Goal: Ask a question

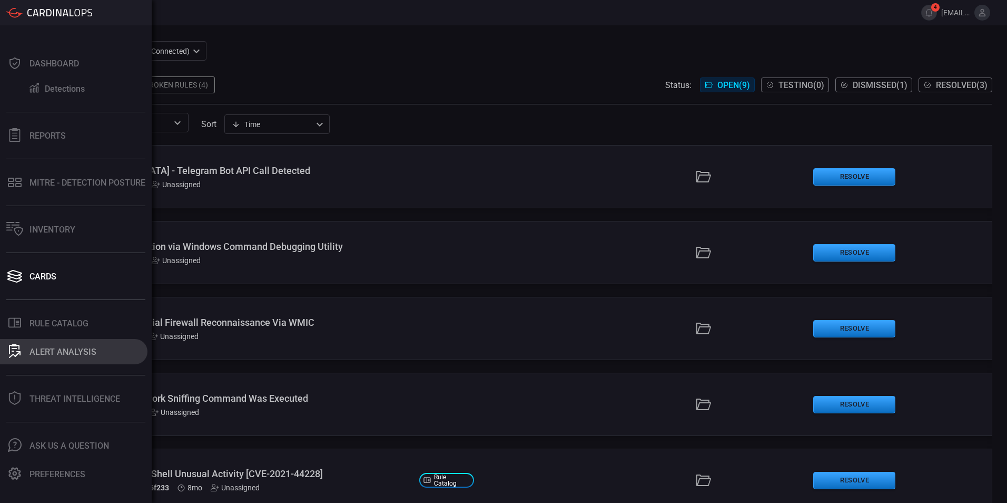
click at [41, 345] on button "ALERT ANALYSIS" at bounding box center [74, 351] width 148 height 25
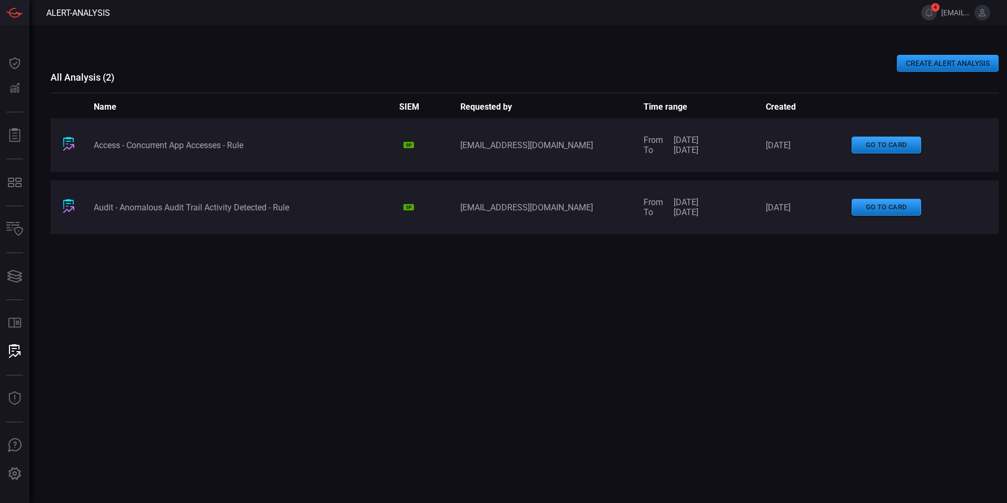
click at [941, 61] on button "CREATE ALERT ANALYSIS" at bounding box center [948, 63] width 102 height 17
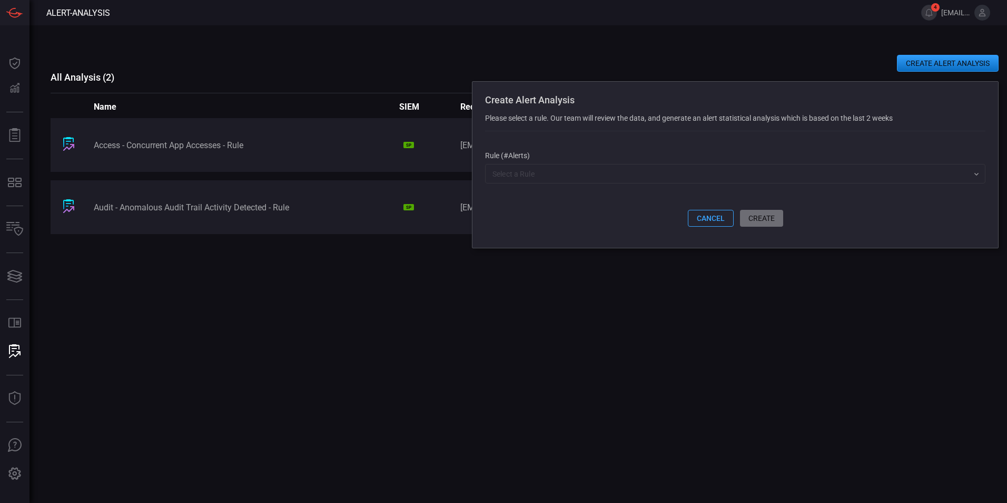
click at [667, 180] on input "text" at bounding box center [726, 173] width 477 height 13
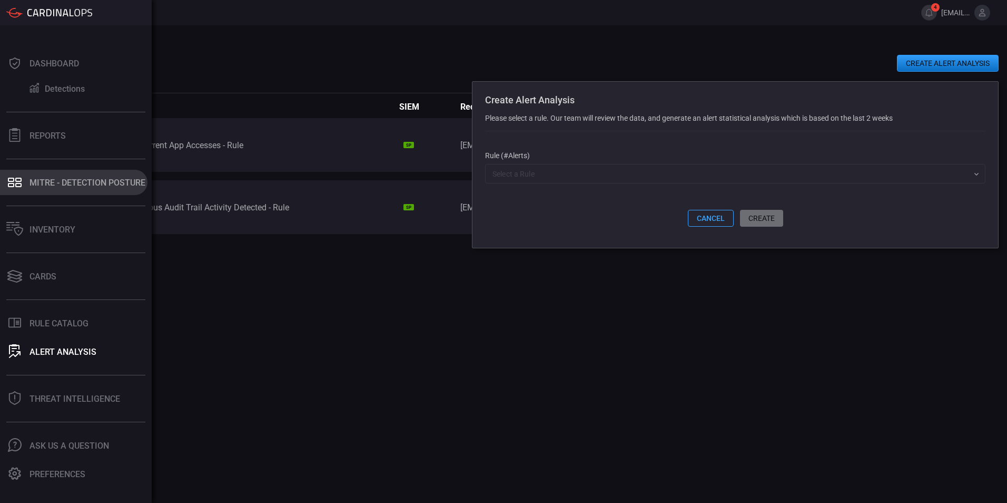
click at [47, 185] on div "MITRE - Detection Posture" at bounding box center [88, 183] width 116 height 10
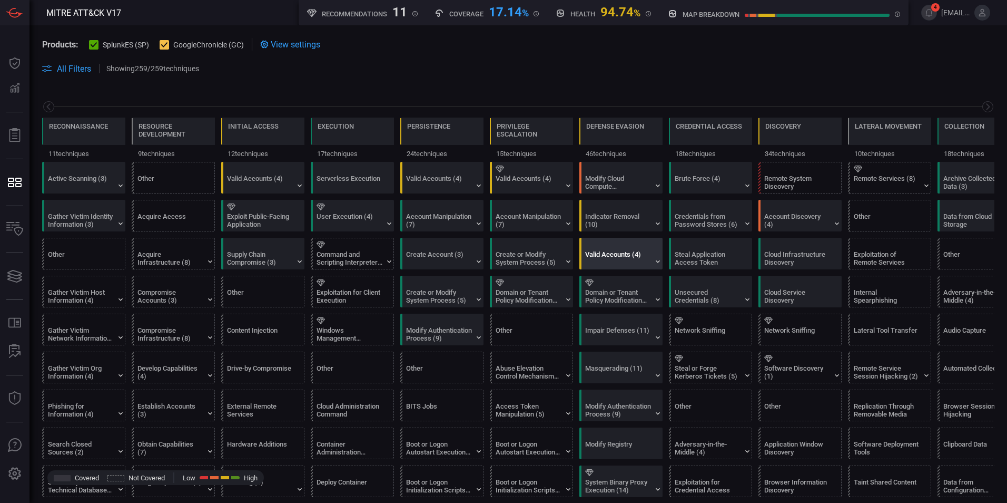
scroll to position [0, 138]
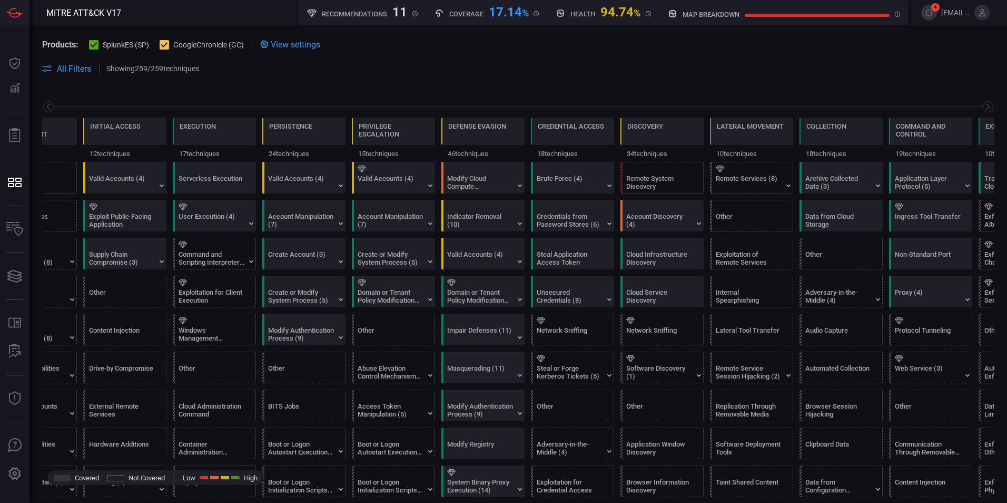
click at [92, 46] on icon at bounding box center [94, 44] width 7 height 5
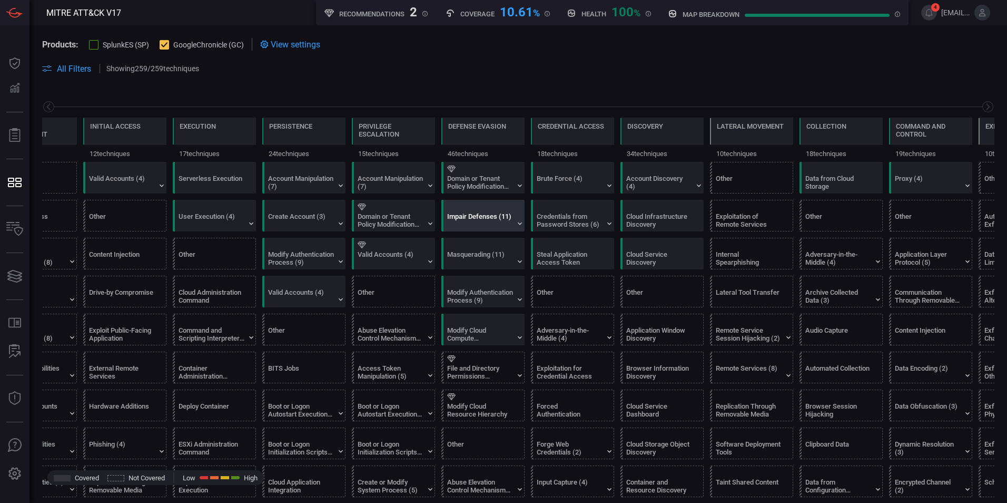
click at [487, 226] on div "Impair Defenses (11)" at bounding box center [480, 220] width 66 height 16
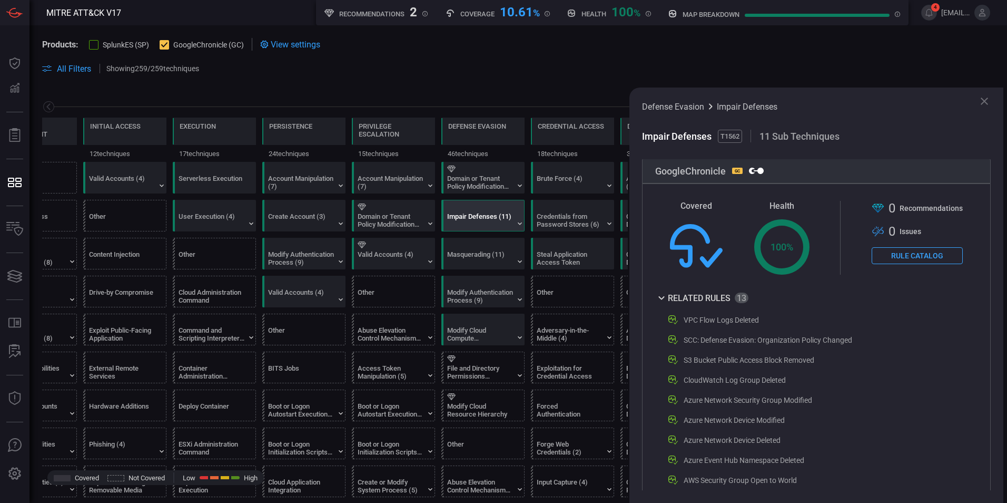
scroll to position [0, 0]
click at [558, 214] on div "Credentials from Password Stores (6)" at bounding box center [570, 220] width 66 height 16
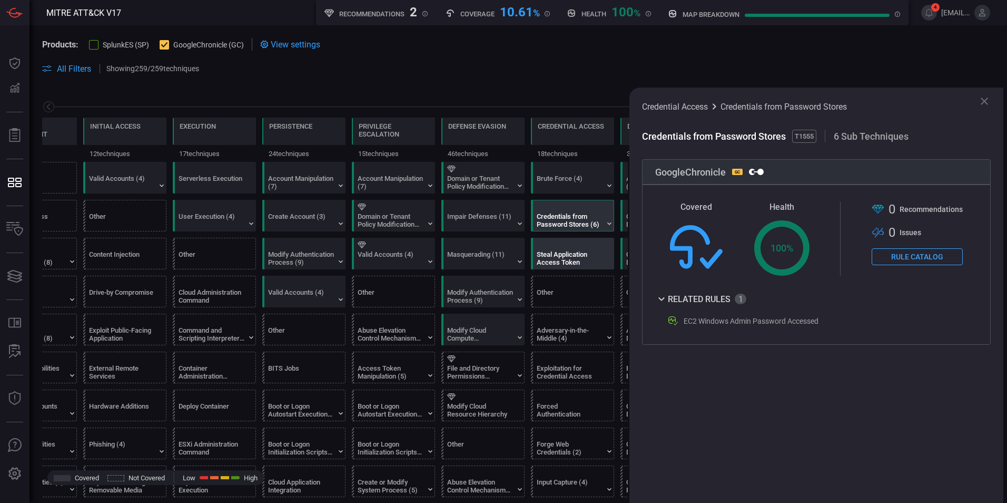
click at [567, 259] on div "Steal Application Access Token" at bounding box center [570, 258] width 66 height 16
click at [483, 267] on div "Masquerading (11)" at bounding box center [485, 253] width 83 height 31
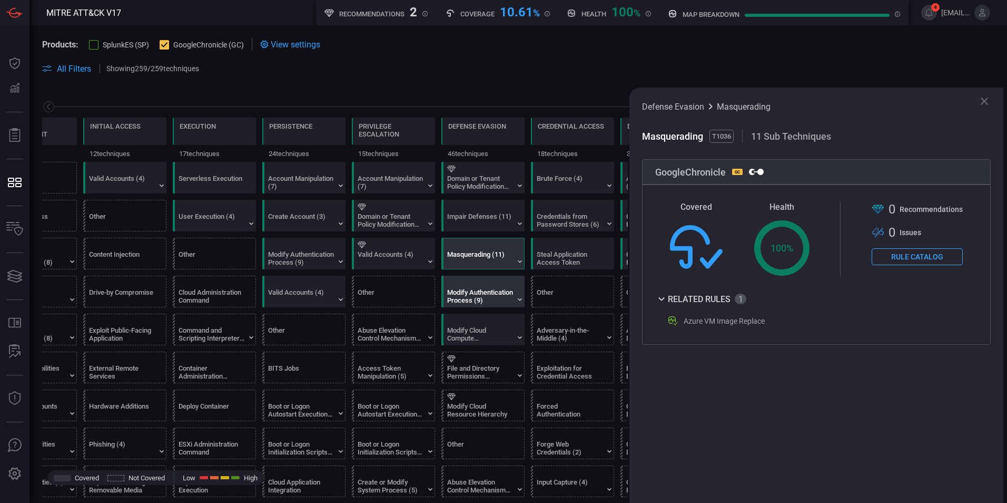
click at [474, 291] on div "Modify Authentication Process (9)" at bounding box center [480, 296] width 66 height 16
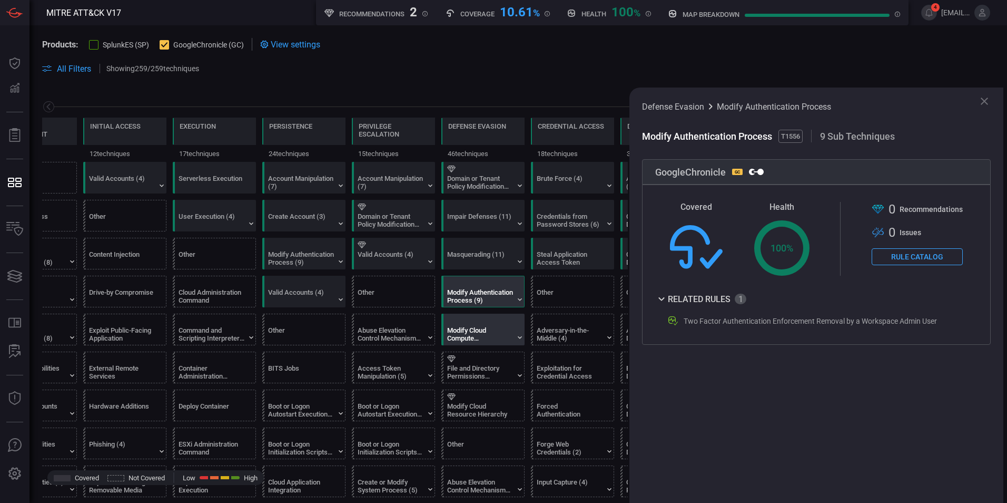
click at [472, 319] on div at bounding box center [485, 320] width 76 height 7
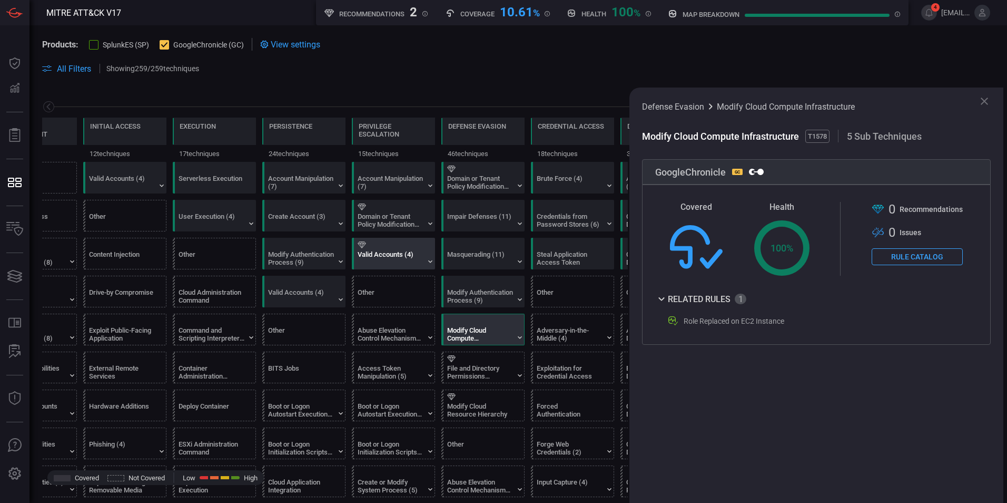
click at [396, 254] on div "Valid Accounts (4)" at bounding box center [391, 258] width 66 height 16
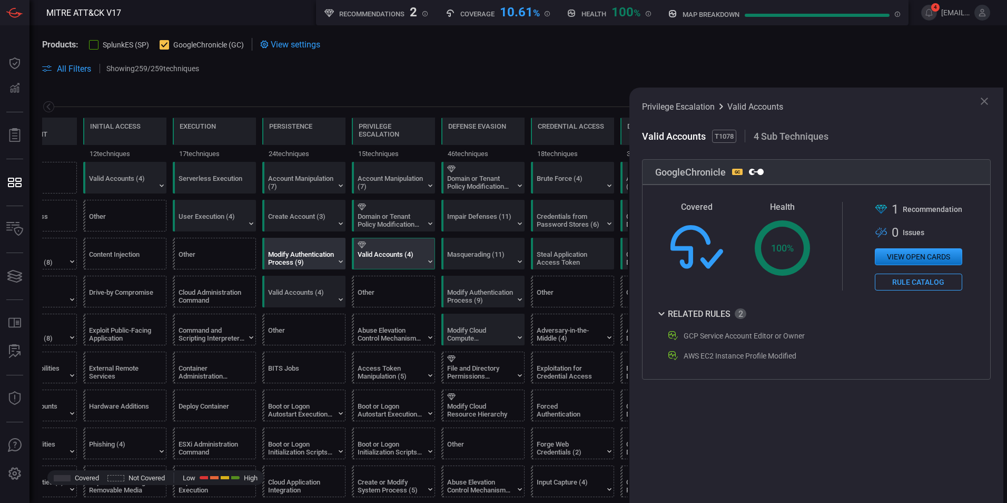
click at [328, 266] on div "Modify Authentication Process (9)" at bounding box center [306, 253] width 83 height 31
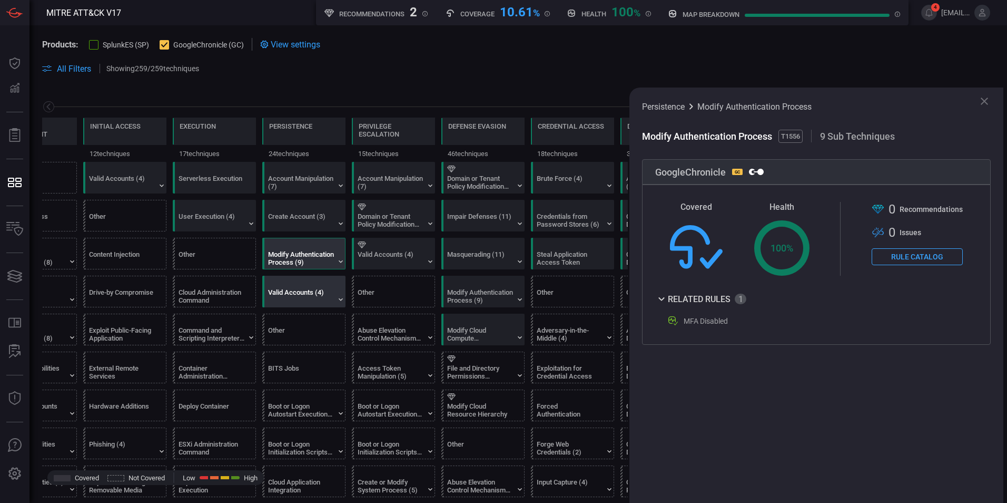
click at [327, 289] on div "Valid Accounts (4)" at bounding box center [301, 296] width 66 height 16
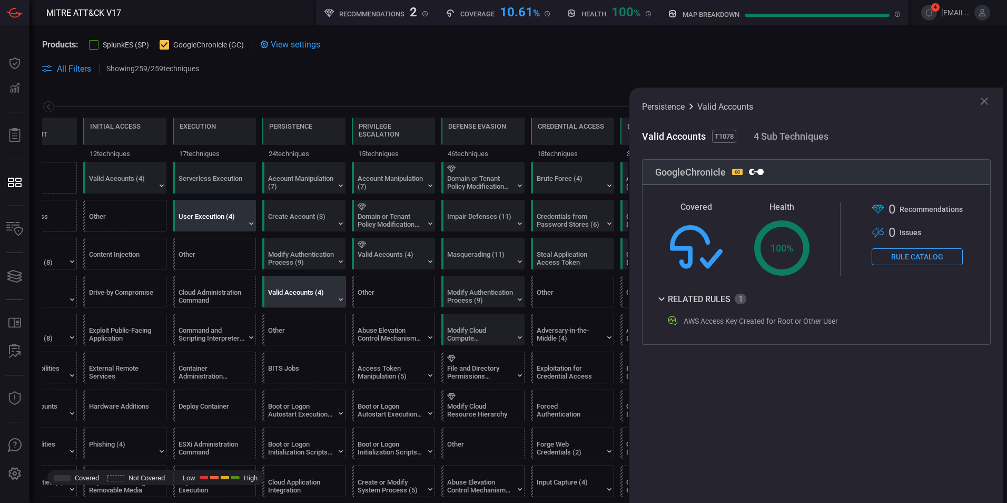
click at [210, 223] on div "User Execution (4)" at bounding box center [212, 220] width 66 height 16
click at [117, 175] on div "Valid Accounts (4)" at bounding box center [122, 182] width 66 height 16
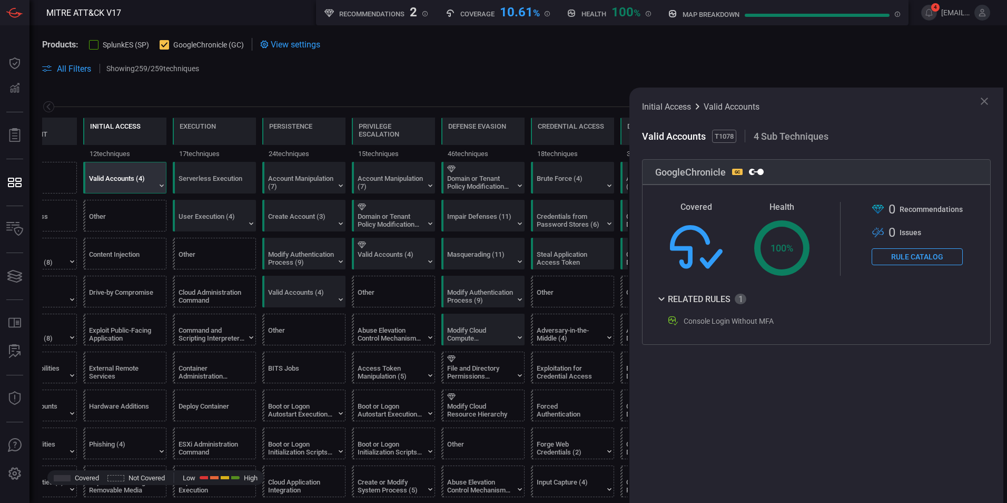
click at [122, 142] on div "Initial Access" at bounding box center [115, 133] width 51 height 22
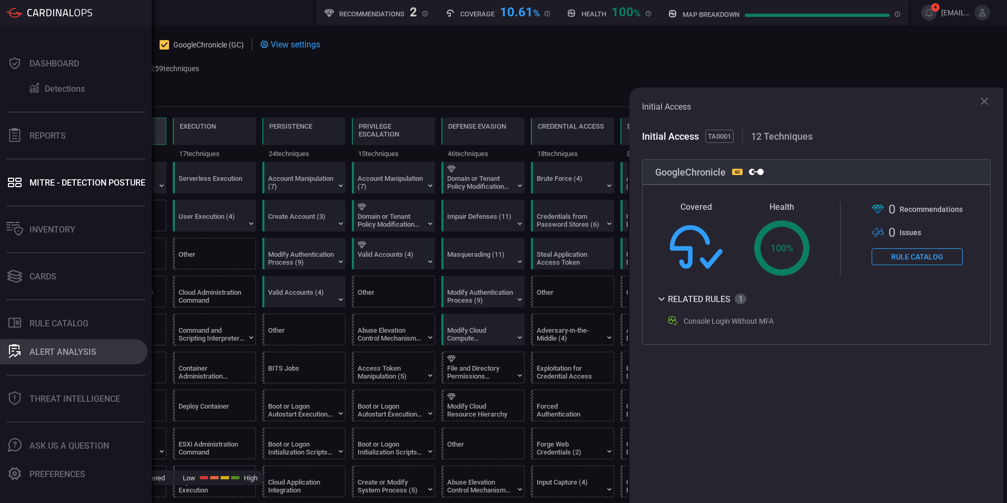
click at [50, 348] on div "ALERT ANALYSIS" at bounding box center [63, 352] width 67 height 10
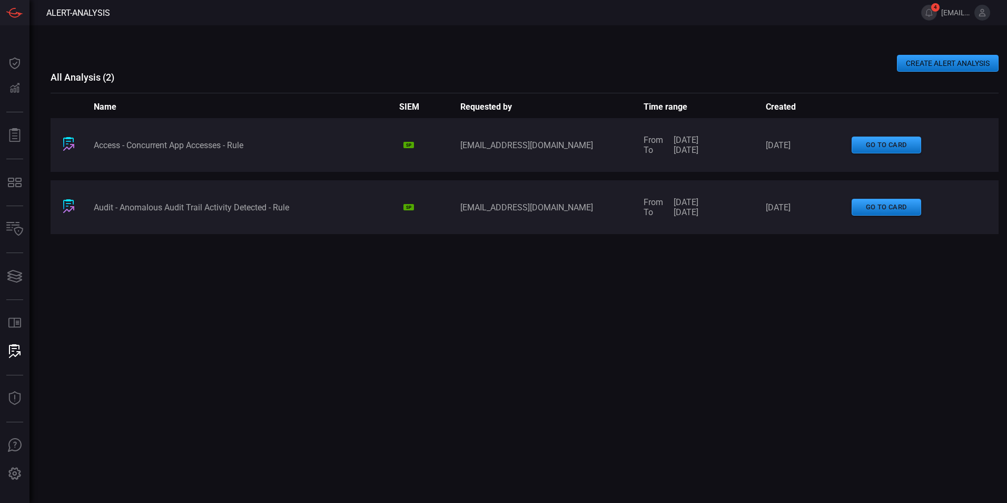
click at [934, 70] on button "CREATE ALERT ANALYSIS" at bounding box center [948, 63] width 102 height 17
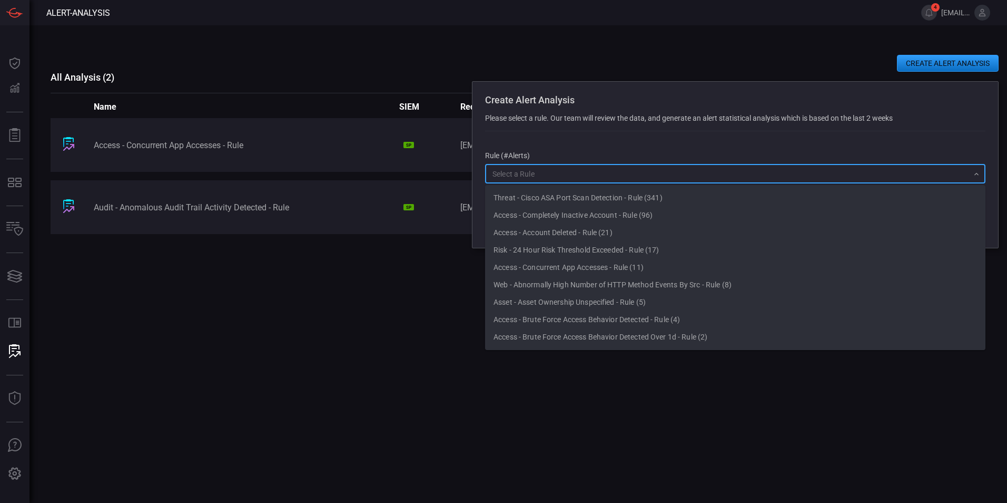
click at [691, 178] on input "text" at bounding box center [726, 173] width 477 height 13
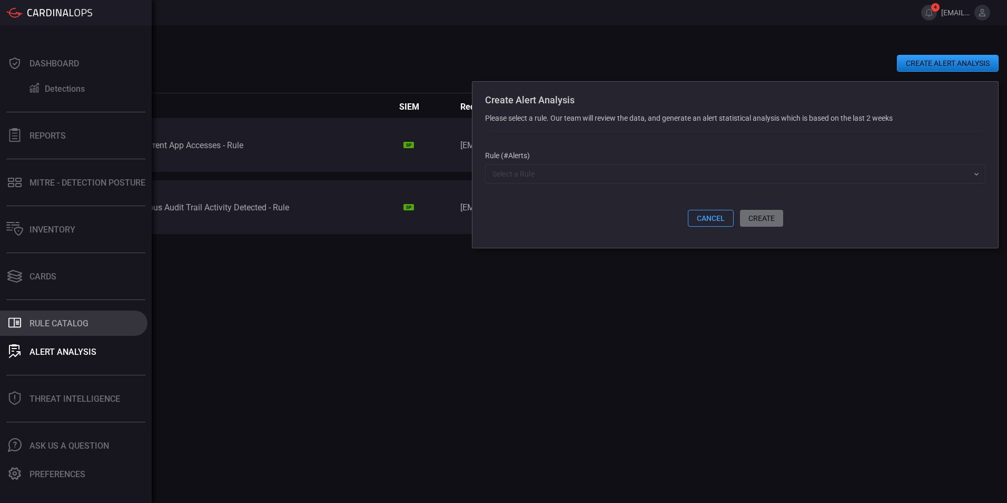
click at [15, 321] on icon ".st0_rule_catalog_icon{fill: currentColor;}" at bounding box center [15, 323] width 14 height 14
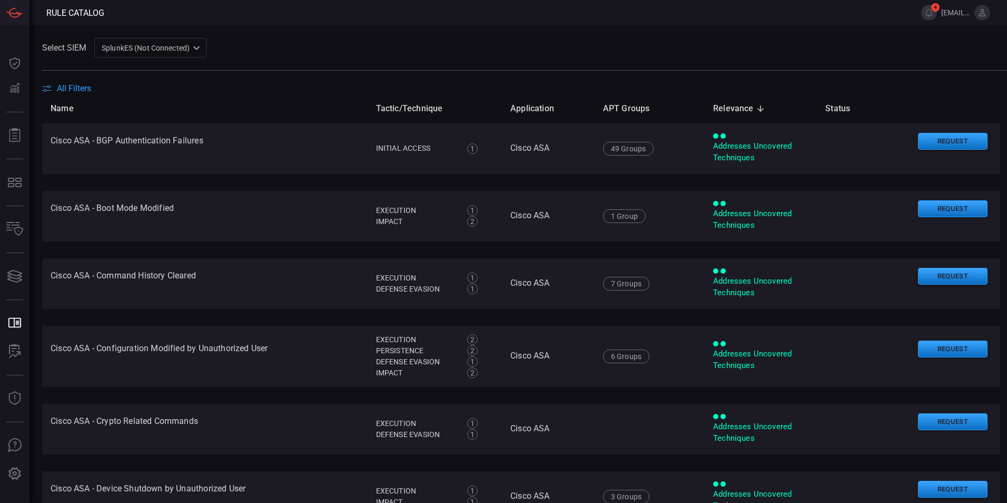
click at [147, 47] on div "SplunkES (Not Connected) 6db9f04e-5835-43fe-a495-9065afc2cef4 ​" at bounding box center [150, 47] width 112 height 19
click at [147, 85] on div "GoogleChronicle" at bounding box center [130, 87] width 55 height 11
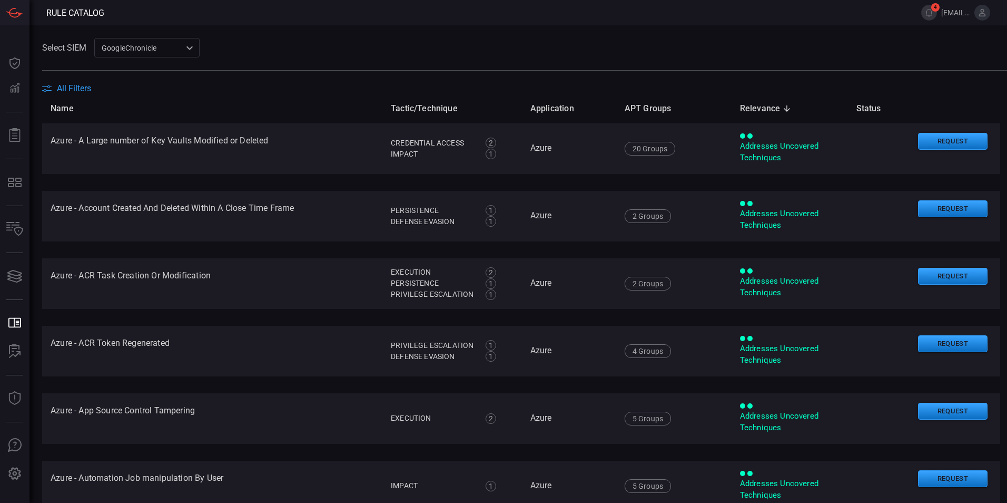
click at [76, 87] on span "All Filters" at bounding box center [74, 88] width 34 height 10
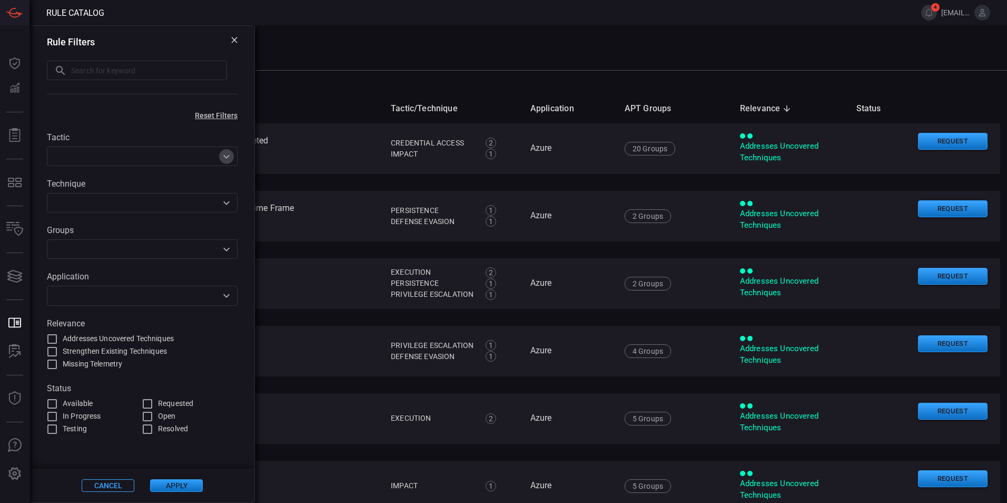
click at [223, 156] on icon "Open" at bounding box center [226, 156] width 13 height 13
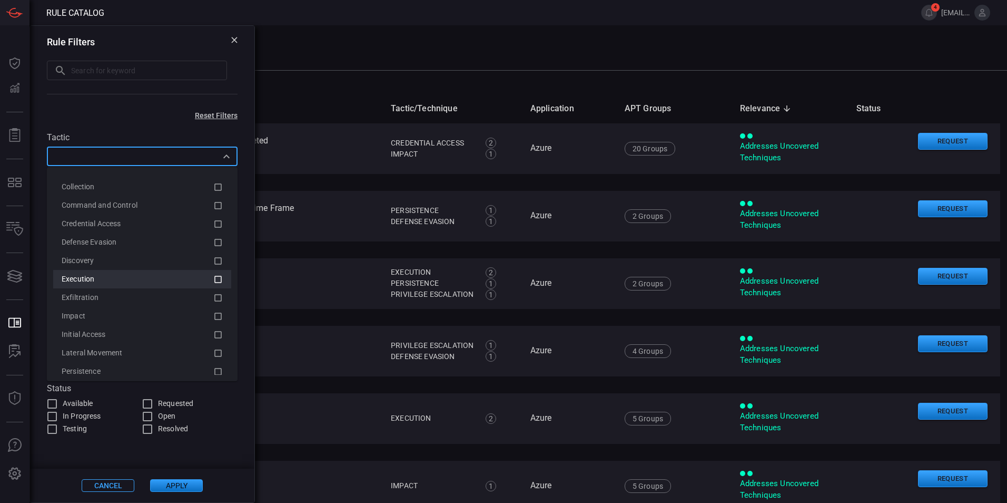
click at [213, 284] on icon at bounding box center [217, 279] width 9 height 13
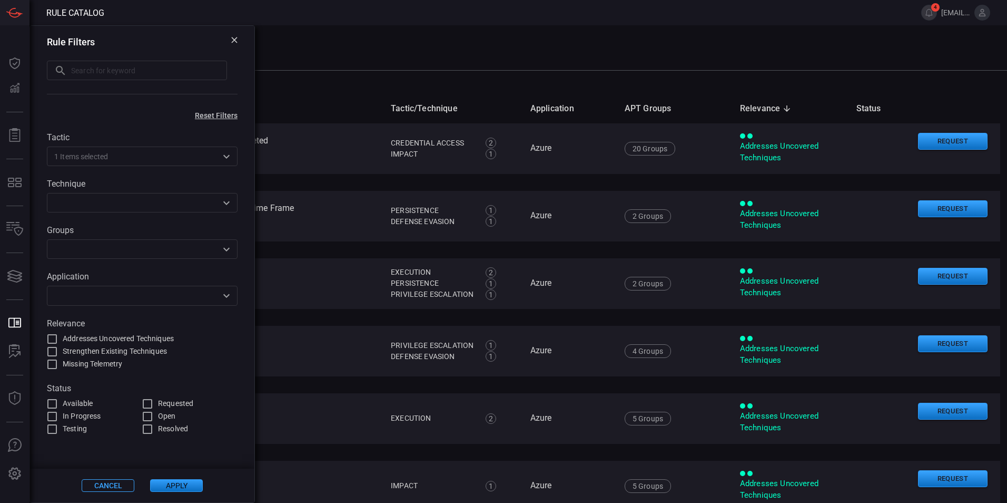
click at [163, 120] on div "Rule Filters ​ ​ Reset Filters Tactic 1 Items selected ​ Technique ​ Groups ​ A…" at bounding box center [142, 263] width 225 height 477
drag, startPoint x: 180, startPoint y: 481, endPoint x: 176, endPoint y: 474, distance: 7.5
click at [180, 481] on button "Apply" at bounding box center [176, 485] width 53 height 13
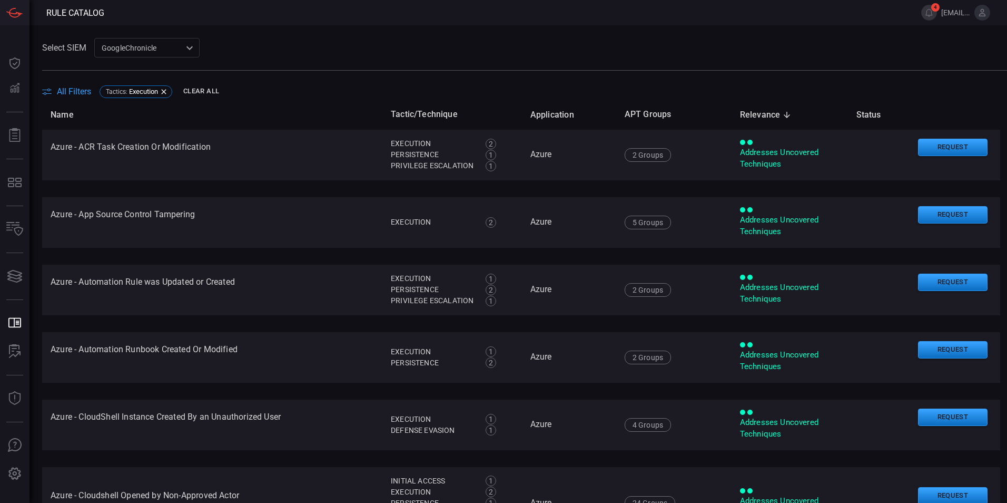
click at [84, 89] on span "All Filters" at bounding box center [74, 91] width 34 height 10
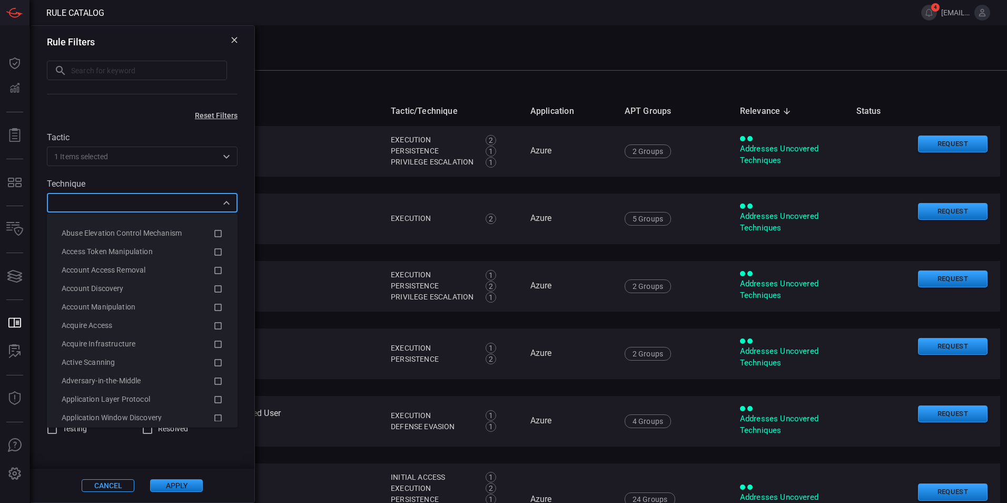
click at [138, 207] on input "text" at bounding box center [133, 202] width 167 height 13
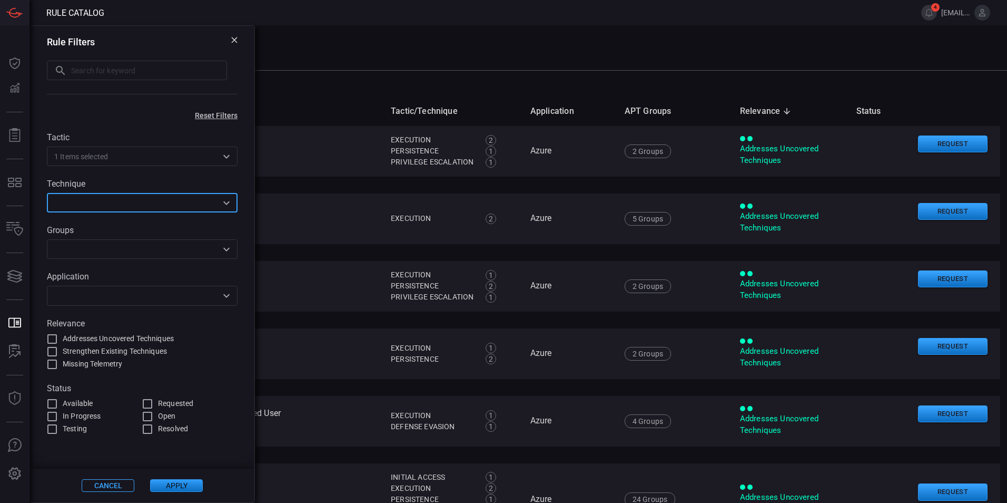
click at [138, 207] on input "text" at bounding box center [133, 202] width 167 height 13
click at [145, 250] on input "text" at bounding box center [133, 248] width 167 height 13
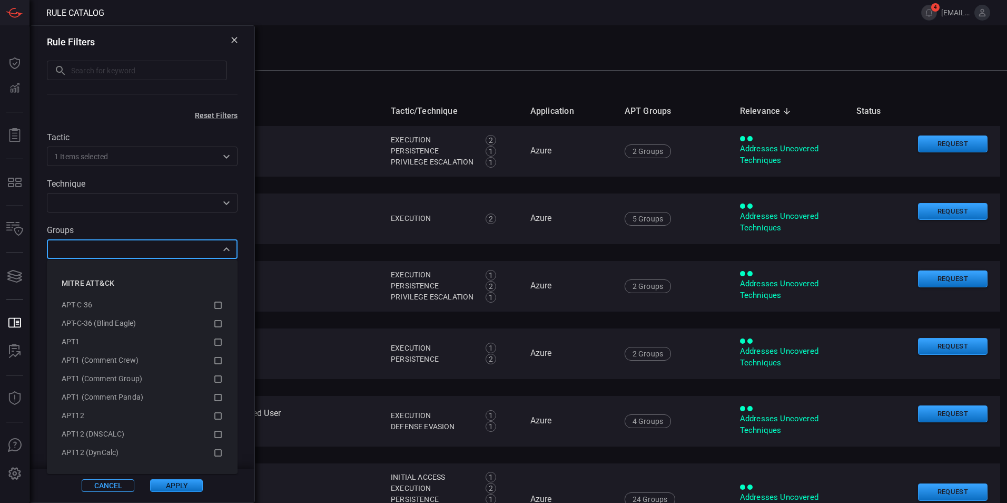
click at [145, 250] on input "text" at bounding box center [133, 248] width 167 height 13
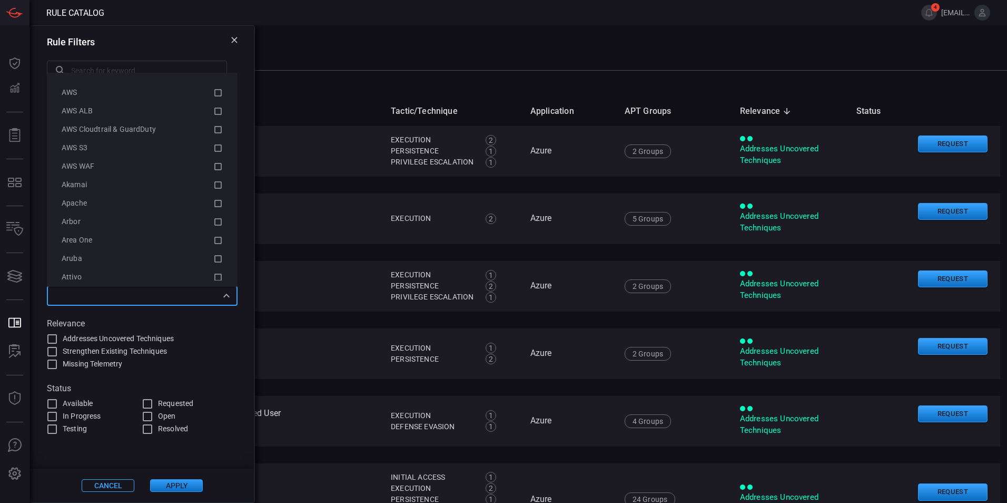
click at [132, 299] on input "text" at bounding box center [133, 295] width 167 height 13
click at [132, 305] on div "​" at bounding box center [142, 295] width 191 height 19
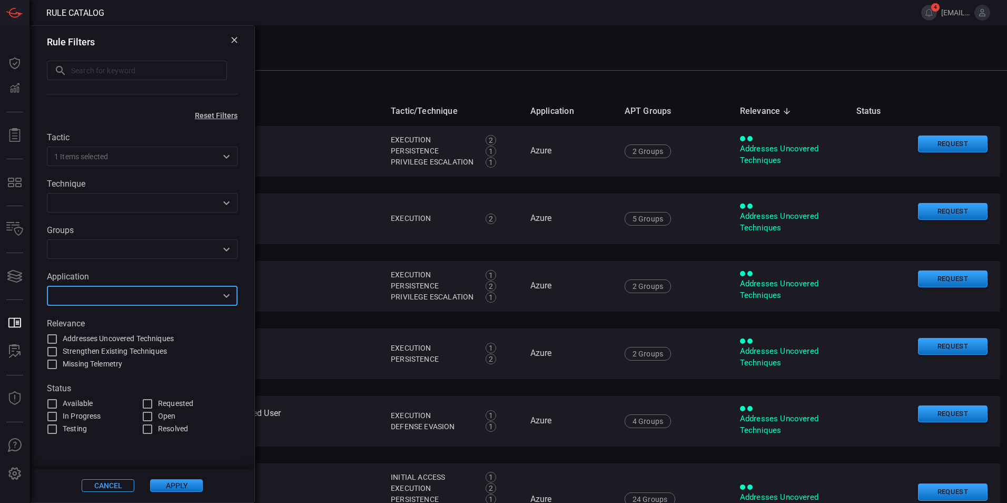
click at [239, 40] on div "Rule Filters ​ ​" at bounding box center [142, 66] width 224 height 81
click at [237, 41] on icon at bounding box center [234, 40] width 6 height 6
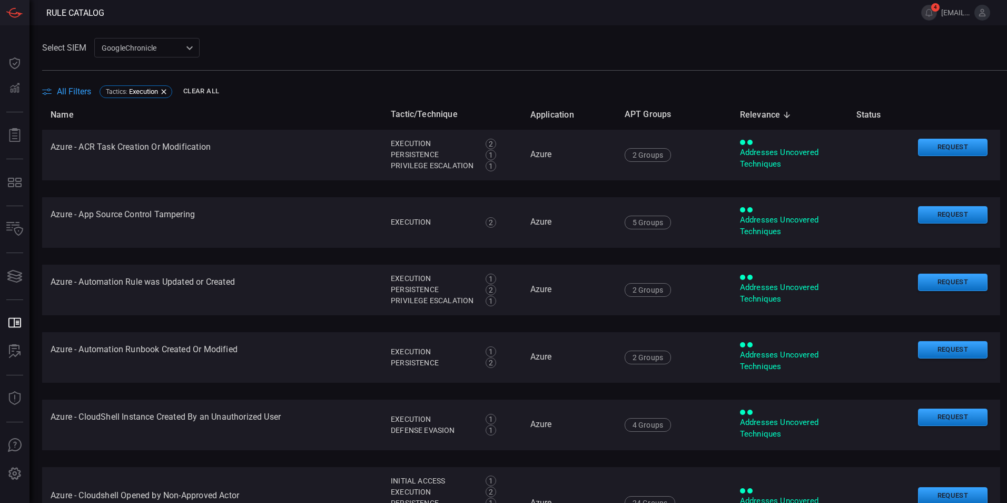
click at [72, 89] on span "All Filters" at bounding box center [74, 91] width 34 height 10
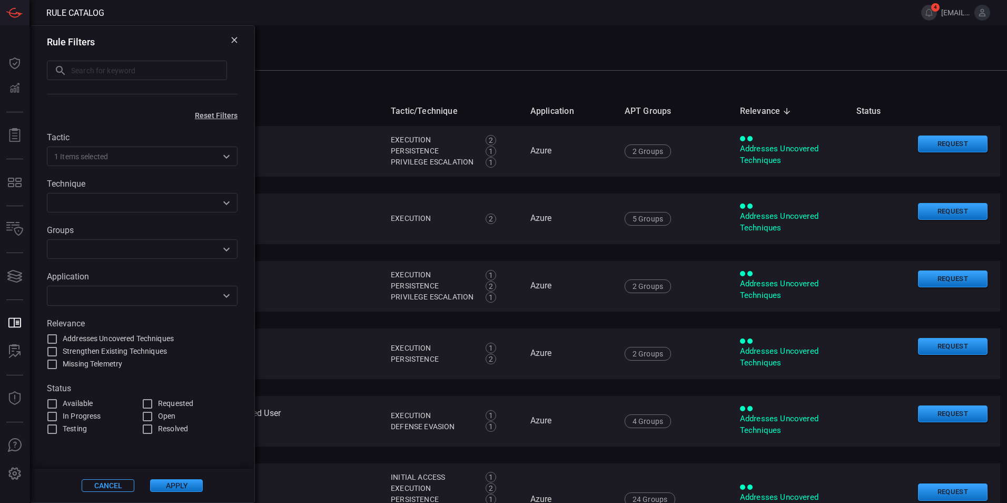
click at [101, 297] on input "text" at bounding box center [133, 295] width 167 height 13
click at [236, 41] on icon at bounding box center [234, 40] width 6 height 6
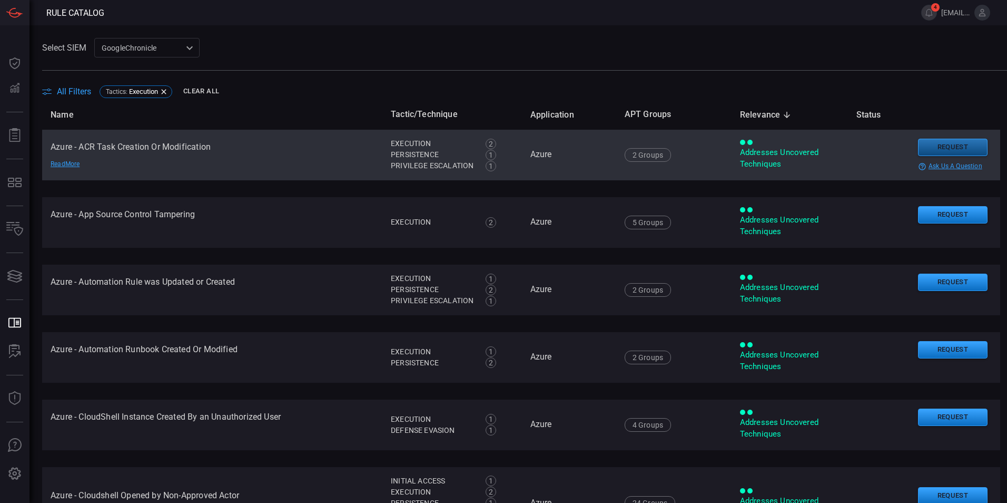
click at [927, 150] on button "Request" at bounding box center [953, 147] width 70 height 17
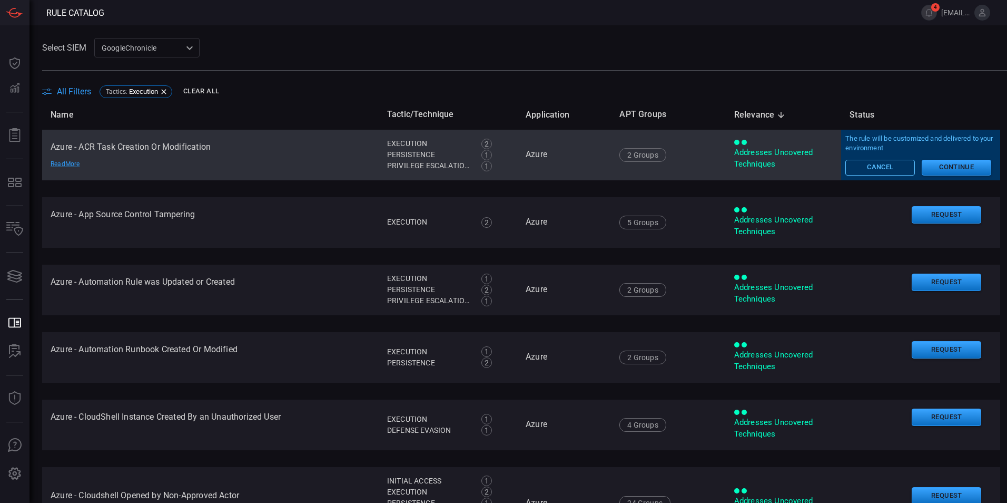
click at [879, 166] on button "Cancel" at bounding box center [881, 168] width 70 height 16
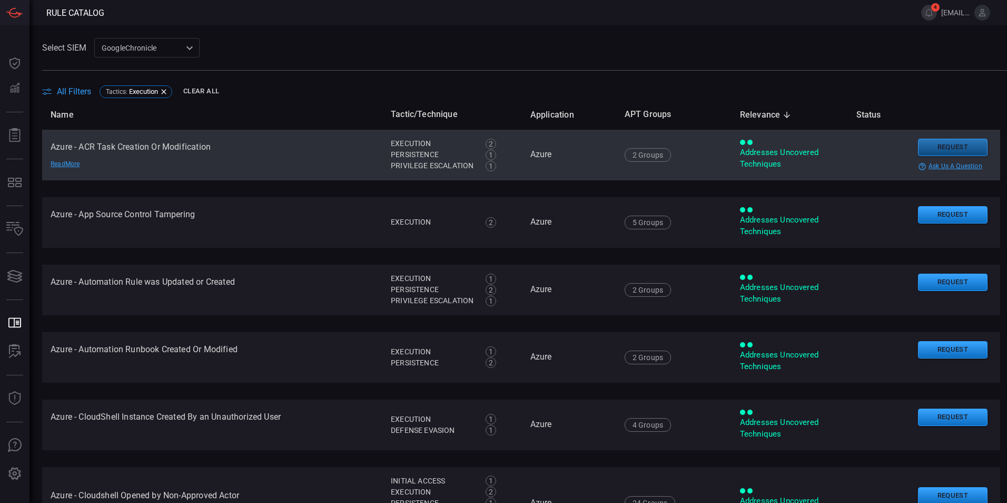
click at [927, 143] on button "Request" at bounding box center [953, 147] width 70 height 17
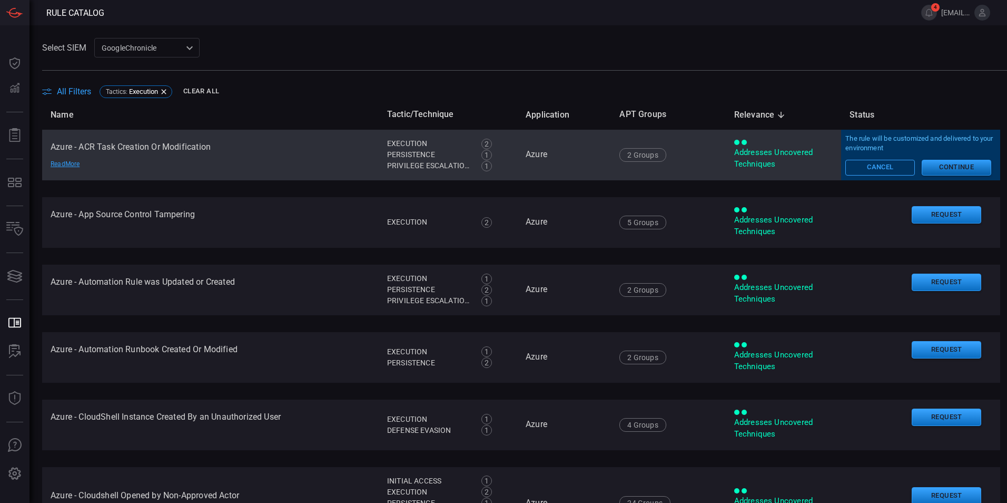
click at [956, 167] on button "Continue" at bounding box center [957, 168] width 70 height 16
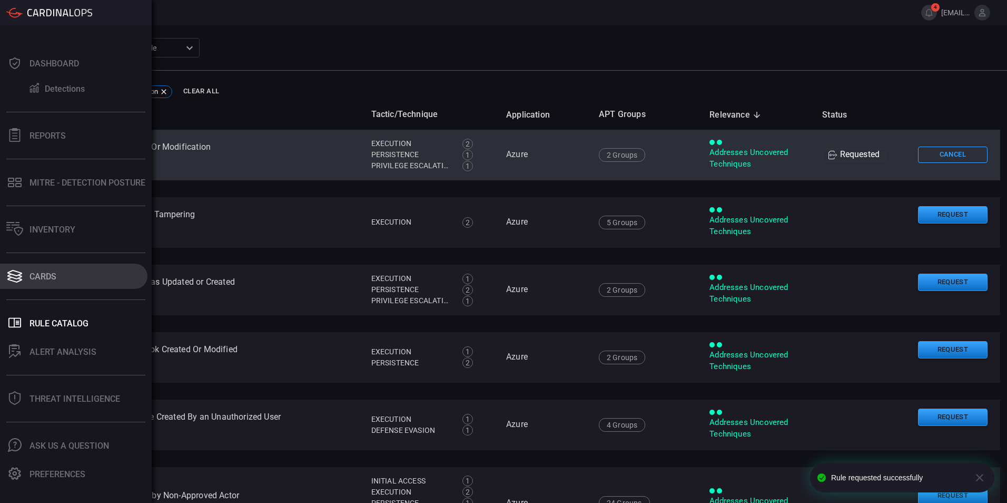
click at [36, 281] on div "Cards" at bounding box center [43, 276] width 27 height 10
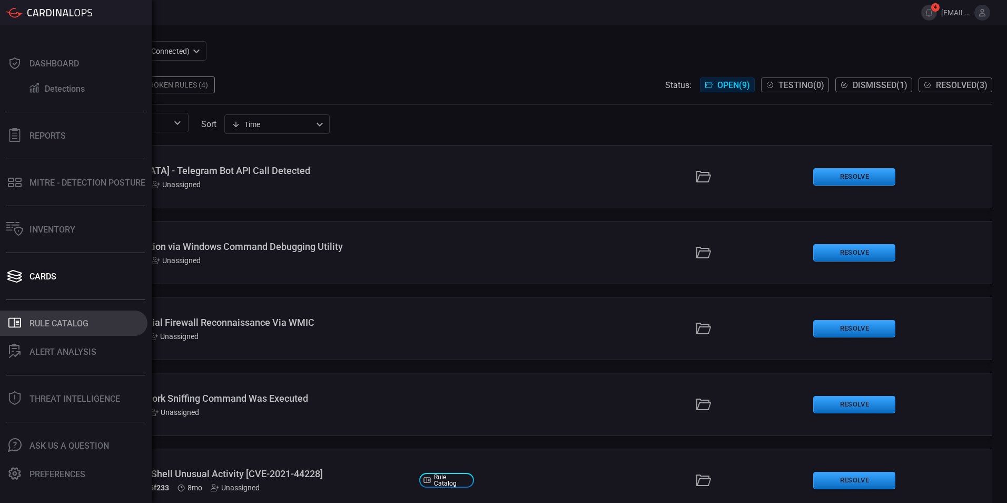
click at [54, 329] on button ".st0_rule_catalog_icon{fill: currentColor;} Rule Catalog" at bounding box center [74, 322] width 148 height 25
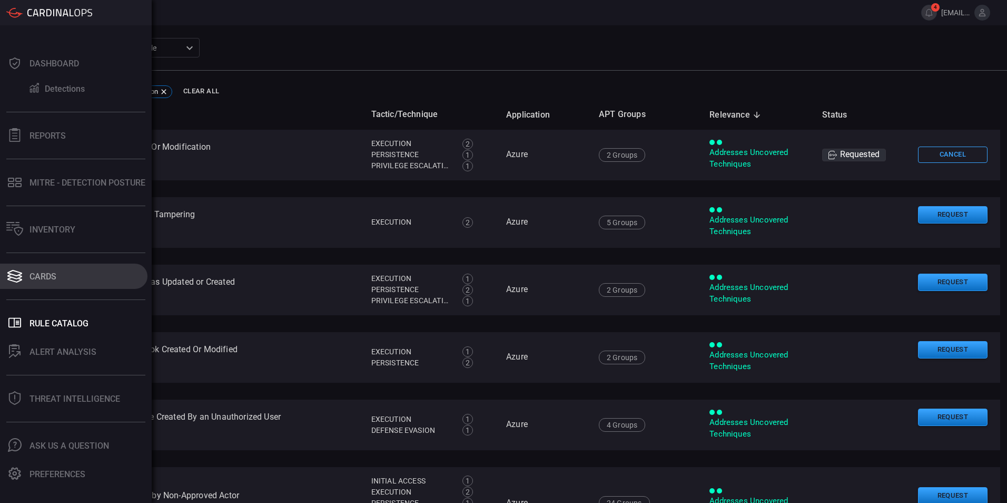
click at [36, 278] on div "Cards" at bounding box center [43, 276] width 27 height 10
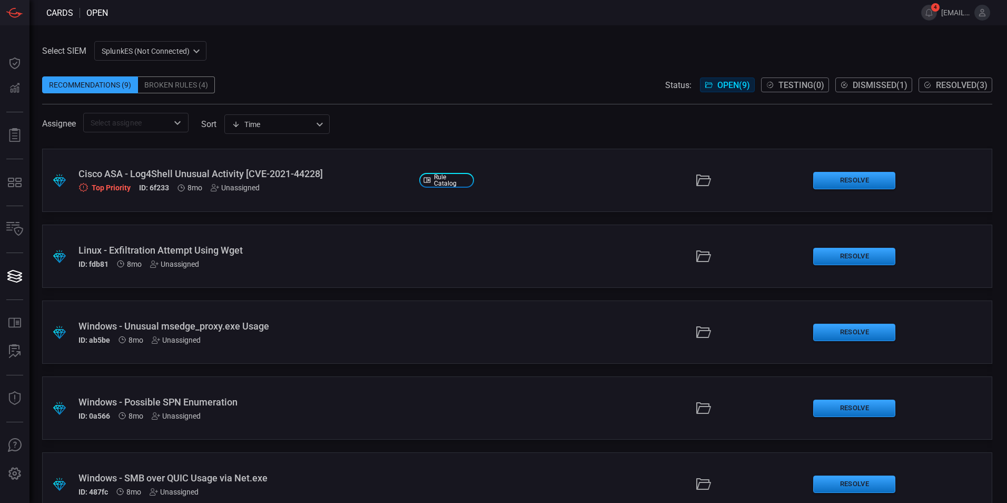
scroll to position [325, 0]
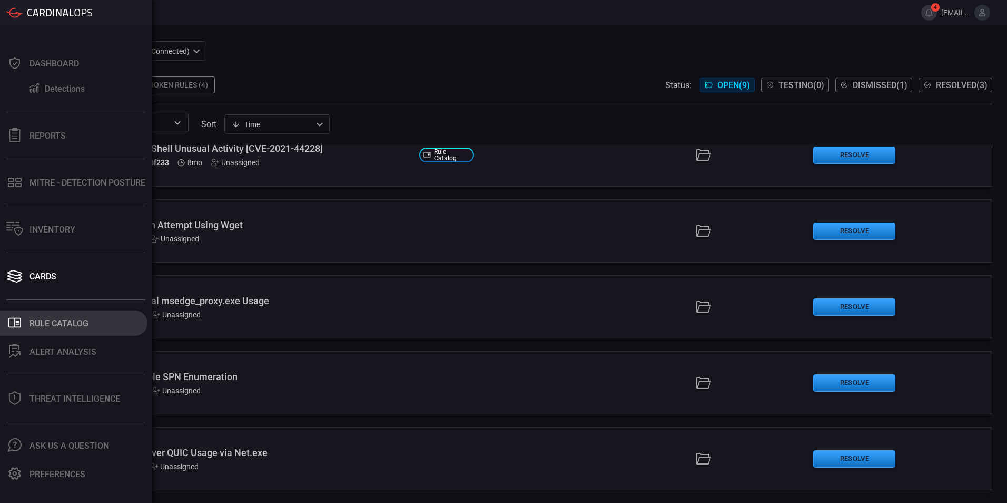
click at [61, 323] on div "Rule Catalog" at bounding box center [59, 323] width 59 height 10
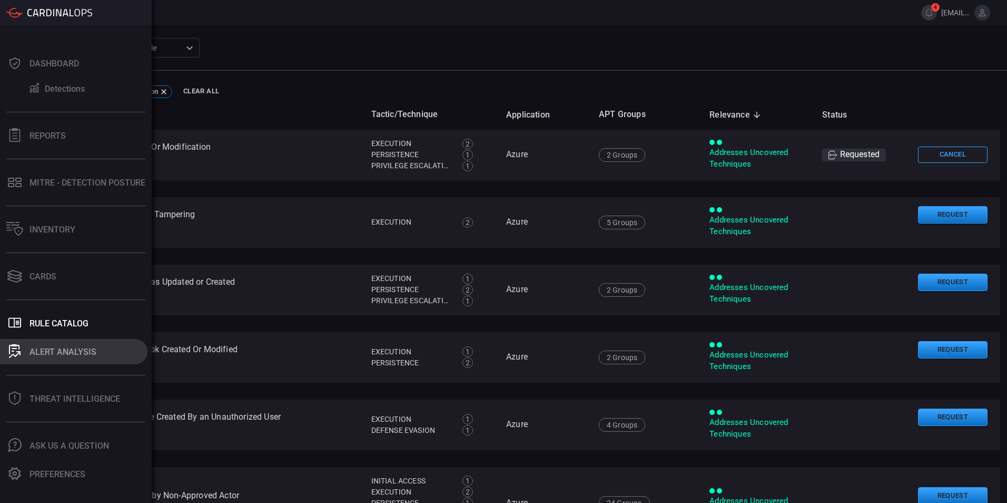
click at [16, 357] on icon at bounding box center [15, 351] width 12 height 14
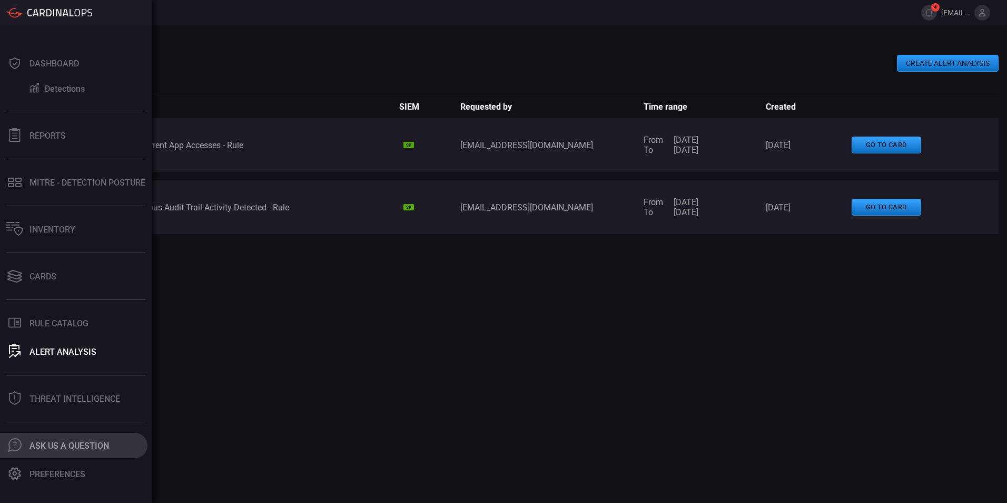
click at [41, 452] on button ".cls-1 { fill: #6d6d74; } .cls-2 { clip-path: url(#clippath); } .cls-3 { fill: …" at bounding box center [74, 445] width 148 height 25
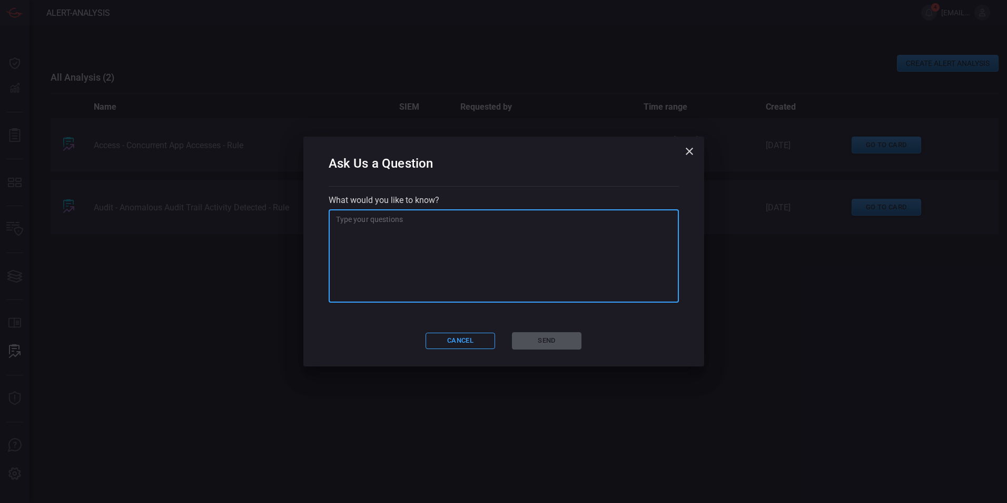
click at [354, 240] on textarea at bounding box center [504, 256] width 336 height 84
paste textarea "I connected Google Chronicle to CardinalOps."
paste textarea "However, the Google Chronicle rules are not displayed in ALERT ANALYSIS."
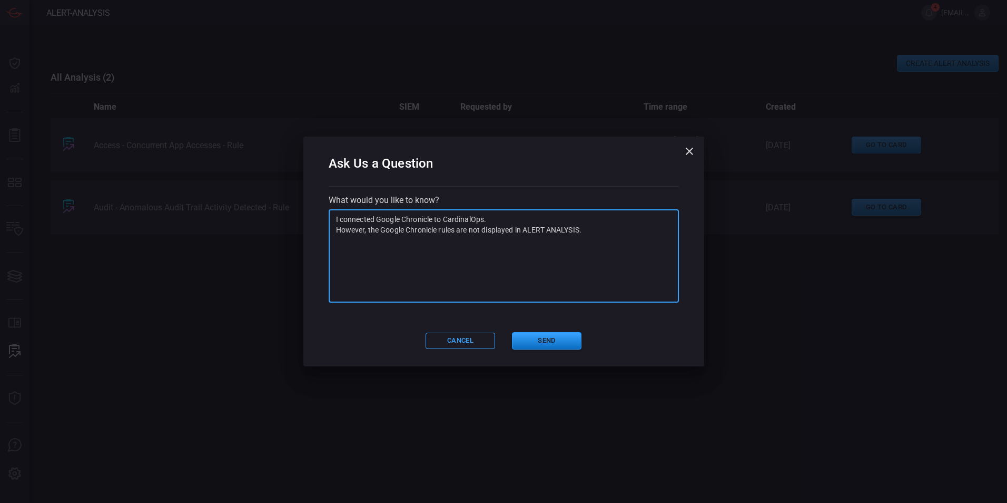
paste textarea "What can I do to solve this problem?"
type textarea "I connected Google Chronicle to CardinalOps. However, the Google Chronicle rule…"
click at [538, 344] on button "Send" at bounding box center [547, 340] width 70 height 17
